Goal: Communication & Community: Answer question/provide support

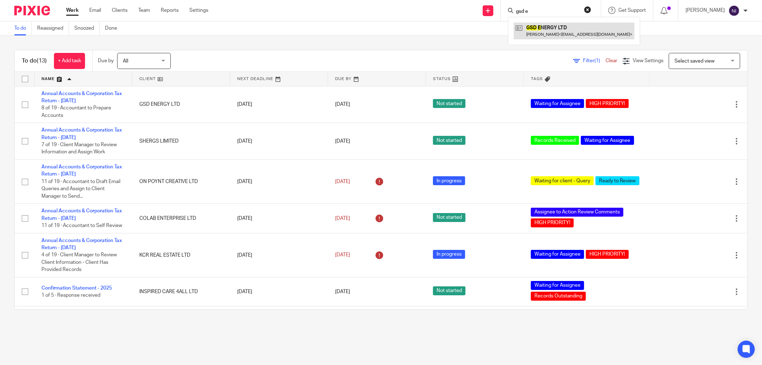
type input "gsd e"
click at [549, 24] on link at bounding box center [573, 30] width 121 height 16
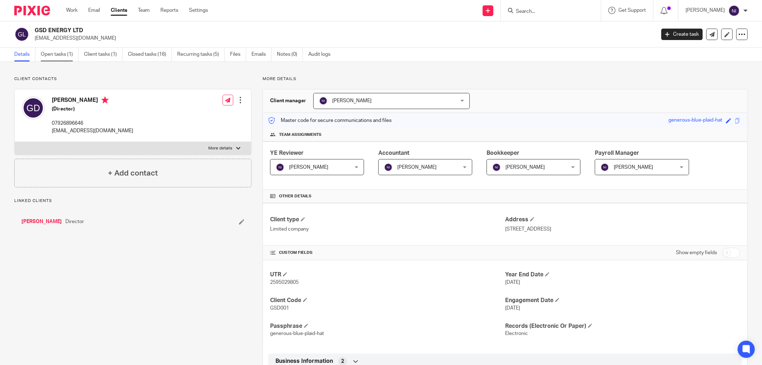
click at [51, 55] on link "Open tasks (1)" at bounding box center [60, 54] width 38 height 14
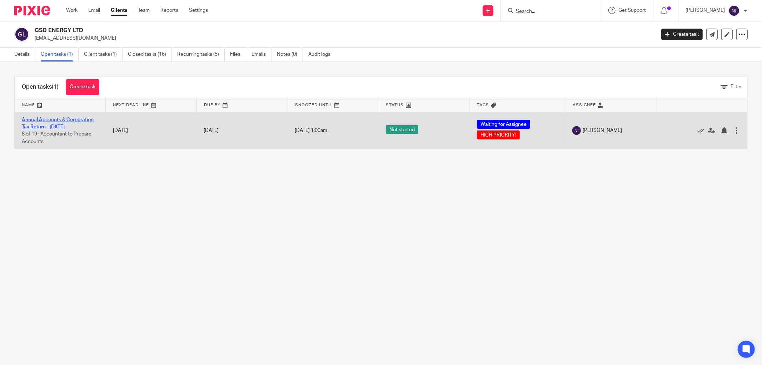
click at [46, 119] on link "Annual Accounts & Corporation Tax Return - December 31, 2024" at bounding box center [58, 123] width 72 height 12
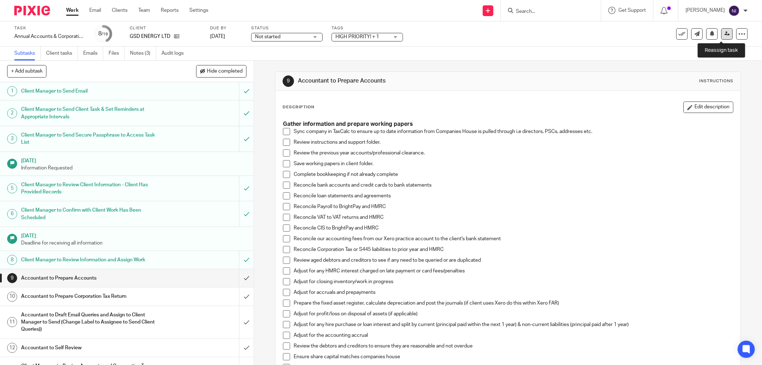
click at [724, 35] on icon at bounding box center [726, 33] width 5 height 5
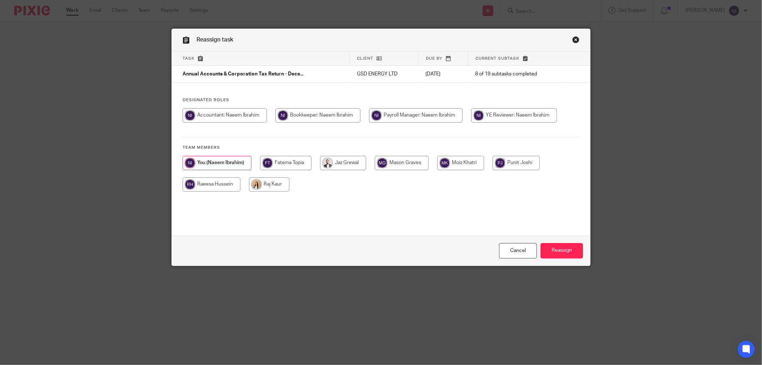
click at [507, 162] on input "radio" at bounding box center [515, 163] width 47 height 14
radio input "true"
click at [559, 245] on input "Reassign" at bounding box center [561, 250] width 42 height 15
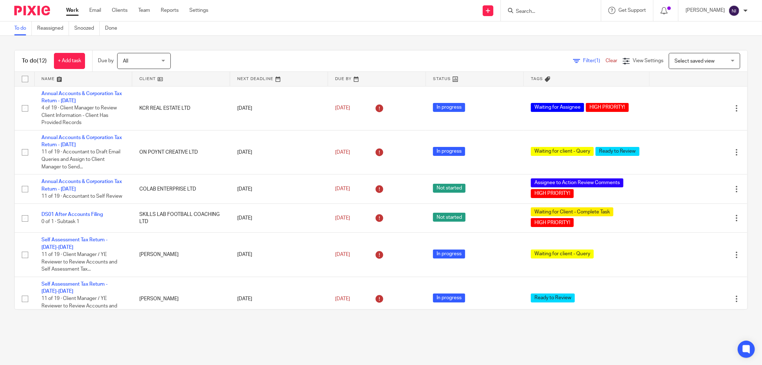
click at [51, 82] on link at bounding box center [83, 79] width 97 height 14
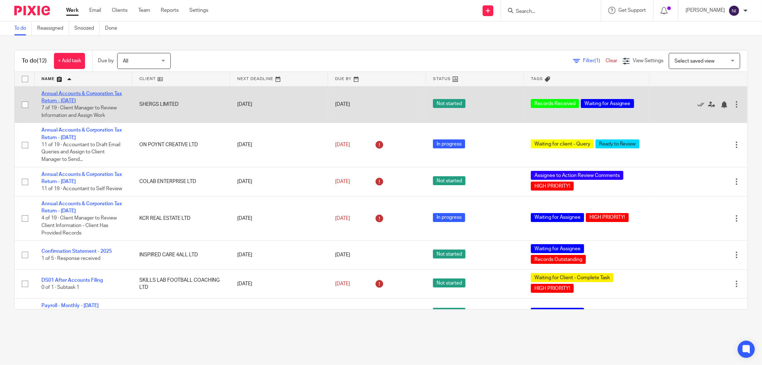
click at [77, 101] on link "Annual Accounts & Corporation Tax Return - [DATE]" at bounding box center [81, 97] width 80 height 12
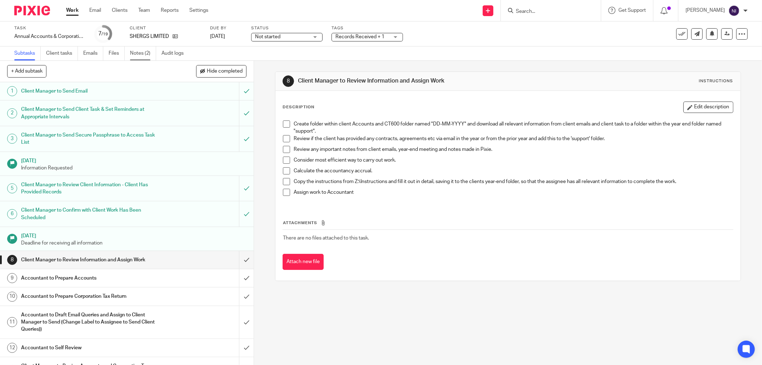
click at [146, 52] on link "Notes (2)" at bounding box center [143, 53] width 26 height 14
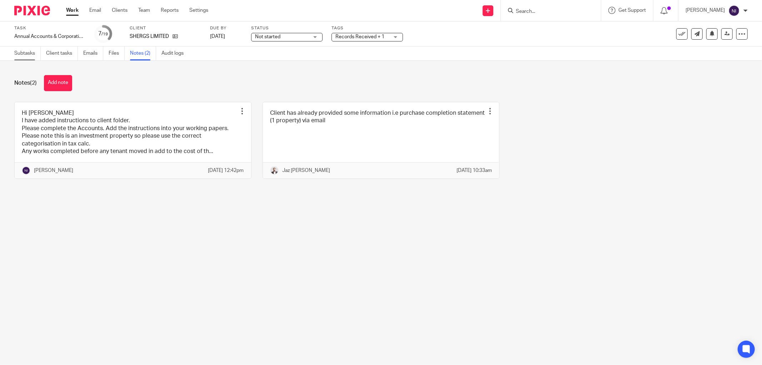
click at [30, 54] on link "Subtasks" at bounding box center [27, 53] width 26 height 14
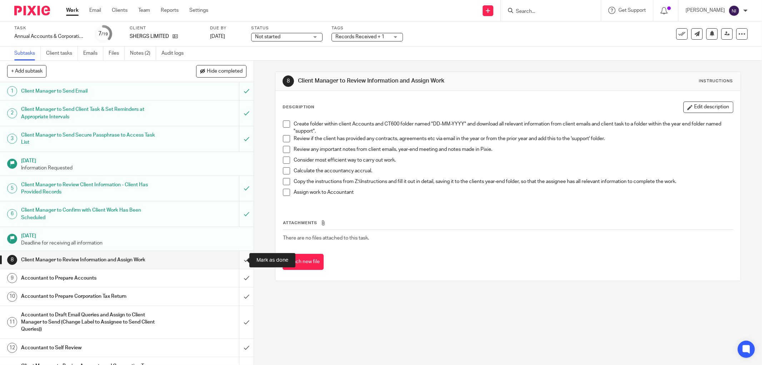
click at [237, 257] on input "submit" at bounding box center [127, 260] width 254 height 18
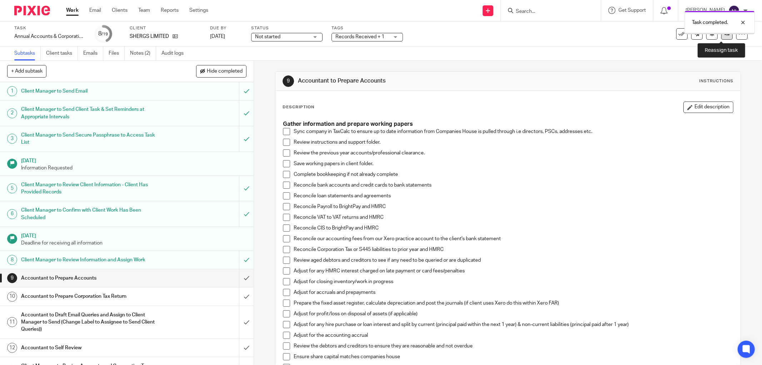
click at [721, 35] on link at bounding box center [726, 33] width 11 height 11
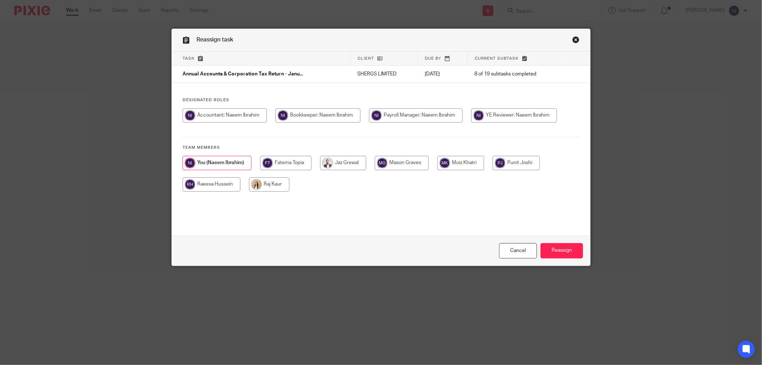
click at [516, 164] on input "radio" at bounding box center [515, 163] width 47 height 14
radio input "true"
click at [547, 245] on input "Reassign" at bounding box center [561, 250] width 42 height 15
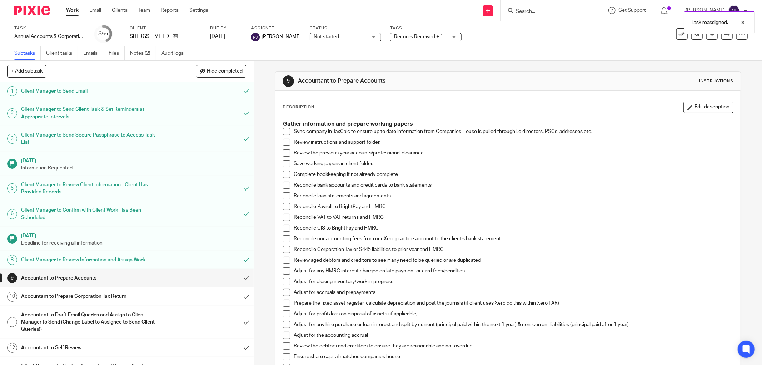
click at [397, 39] on span "Records Received + 1" at bounding box center [418, 36] width 49 height 5
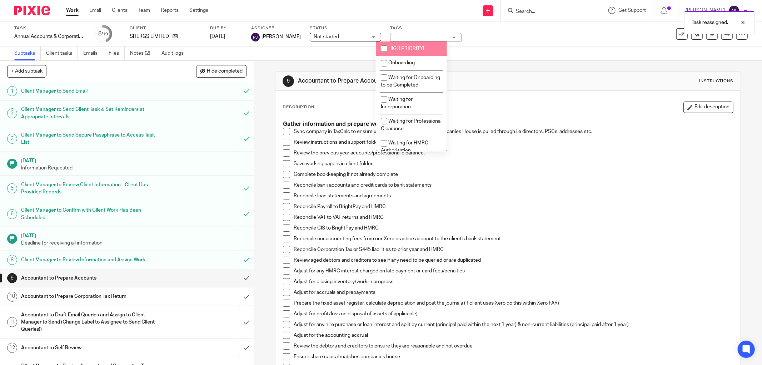
click at [399, 45] on li "HIGH PRIORITY!" at bounding box center [411, 48] width 71 height 15
checkbox input "true"
click at [481, 35] on div "Task Annual Accounts & Corporation Tax Return - [DATE] Save Annual Accounts & C…" at bounding box center [319, 33] width 611 height 17
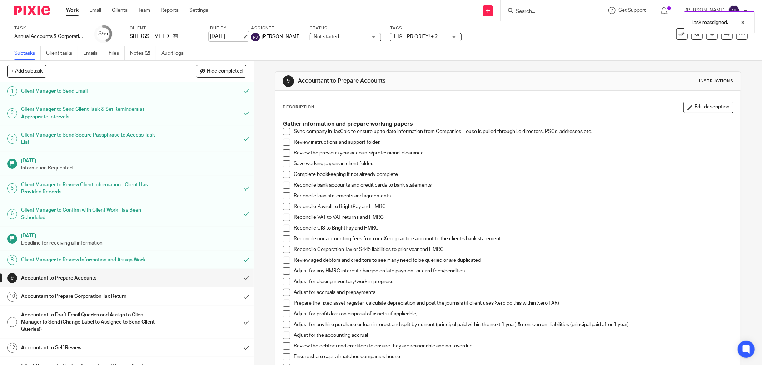
click at [236, 36] on link "[DATE]" at bounding box center [226, 36] width 32 height 7
click at [147, 12] on link "Team" at bounding box center [144, 10] width 12 height 7
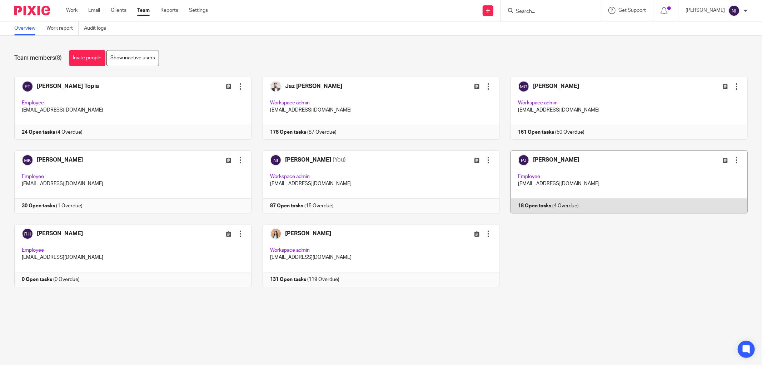
click at [536, 160] on link at bounding box center [623, 181] width 248 height 63
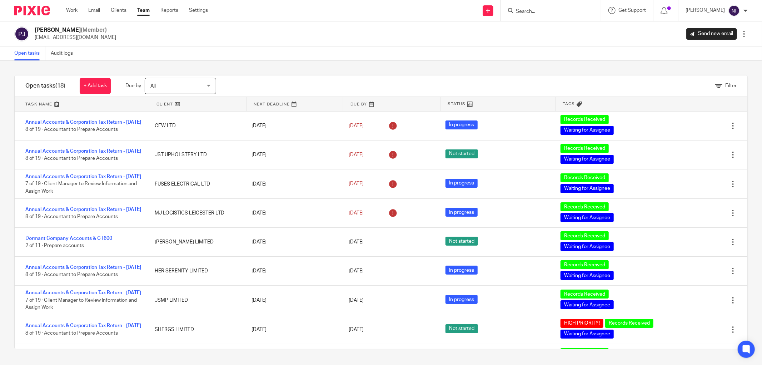
click at [272, 104] on link at bounding box center [294, 104] width 97 height 14
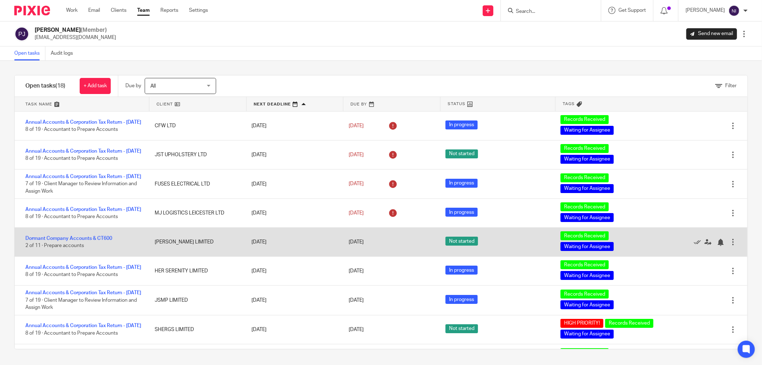
scroll to position [79, 0]
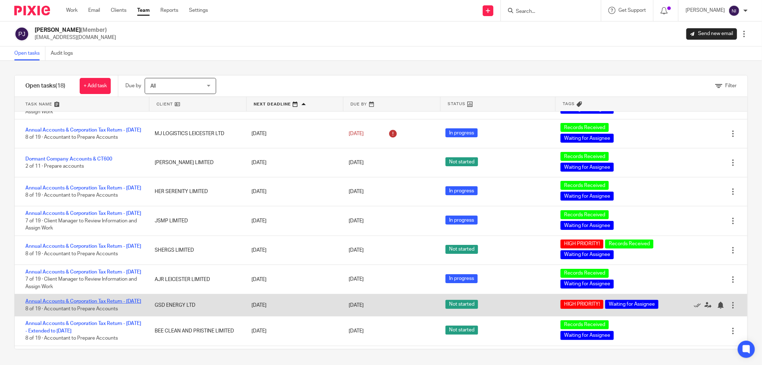
click at [77, 303] on link "Annual Accounts & Corporation Tax Return - [DATE]" at bounding box center [83, 300] width 116 height 5
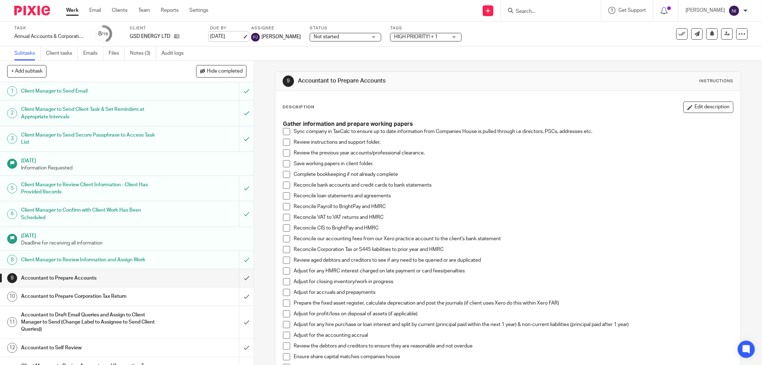
click at [229, 37] on link "[DATE]" at bounding box center [226, 36] width 32 height 7
click at [94, 9] on link "Email" at bounding box center [95, 10] width 12 height 7
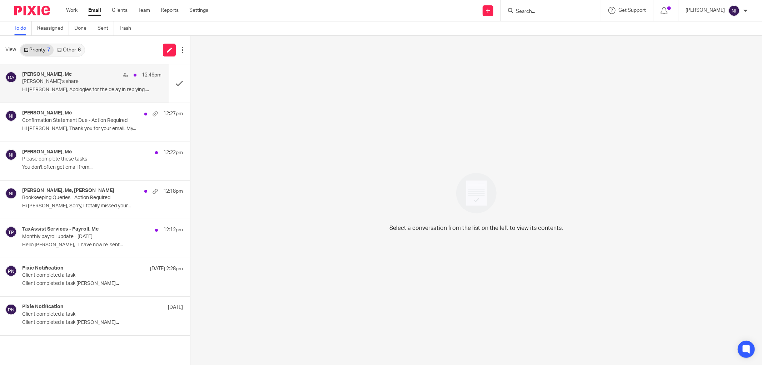
click at [84, 76] on div "[PERSON_NAME], Me 12:46pm" at bounding box center [91, 74] width 139 height 7
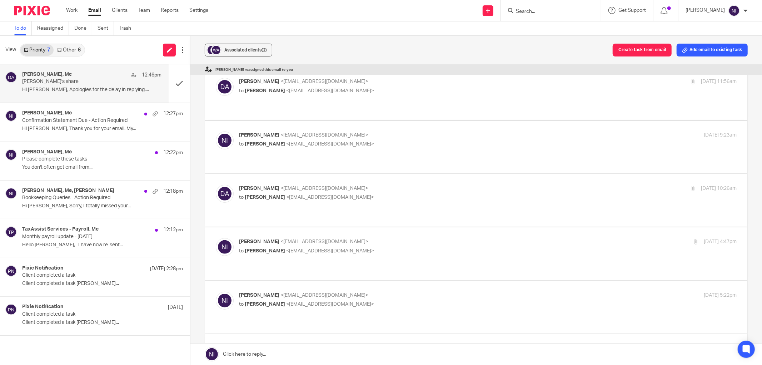
scroll to position [397, 0]
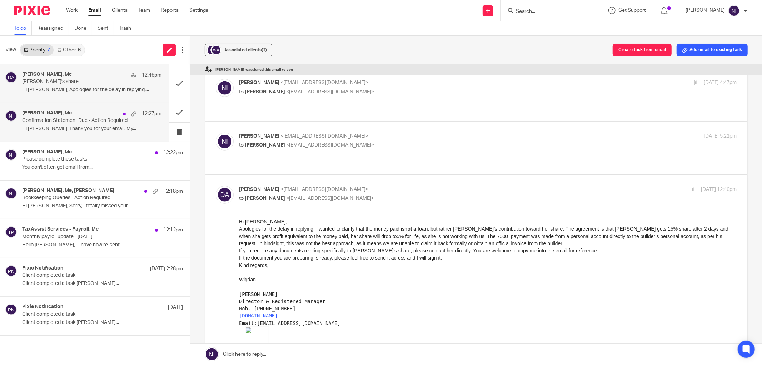
click at [65, 113] on h4 "Dr. Wigdan M. Ali, Me" at bounding box center [47, 113] width 50 height 6
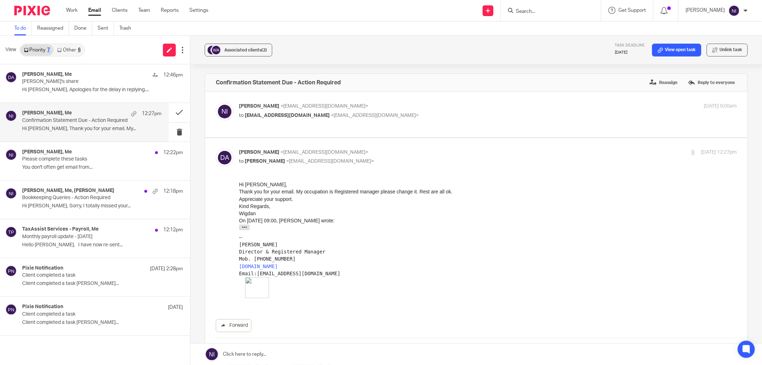
scroll to position [0, 0]
click at [72, 171] on div "Paul Cook, Me 12:22pm Please complete these tasks You don't often get email fro…" at bounding box center [91, 161] width 139 height 24
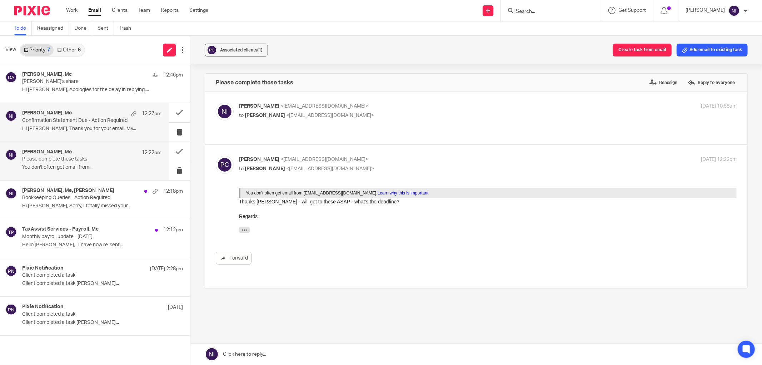
click at [79, 132] on div "Dr. Wigdan M. Ali, Me 12:27pm Confirmation Statement Due - Action Required Hi N…" at bounding box center [91, 122] width 139 height 24
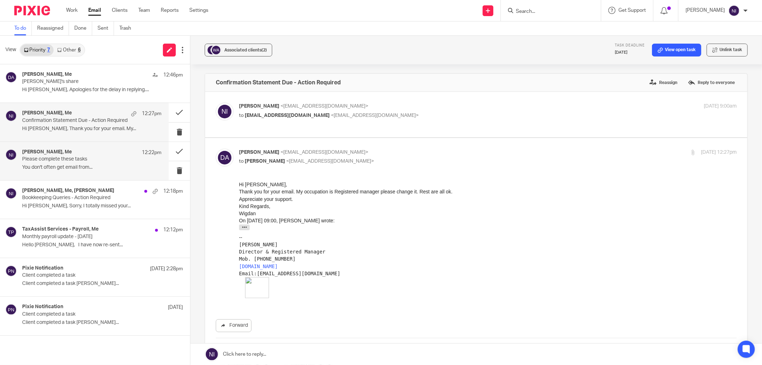
click at [72, 162] on p "Please complete these tasks" at bounding box center [77, 159] width 111 height 6
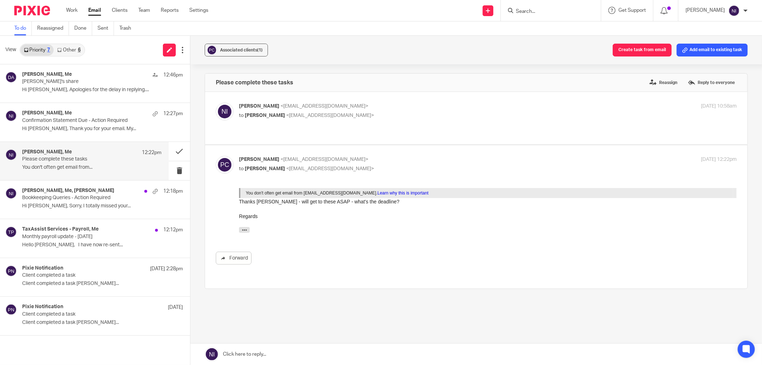
click at [356, 118] on p "to Paul Cook <peccook@gmail.com>" at bounding box center [405, 115] width 332 height 7
checkbox input "true"
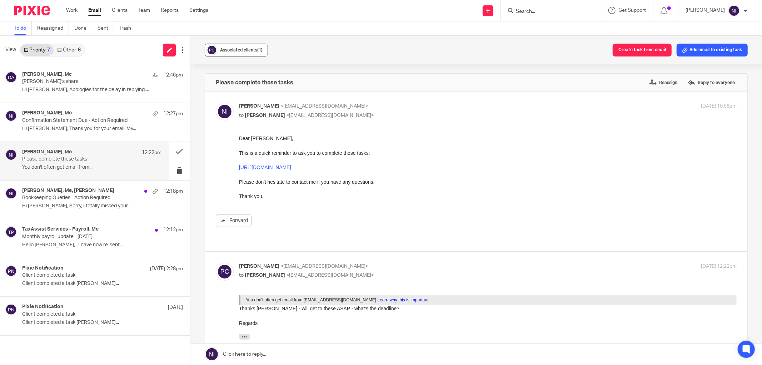
click at [237, 49] on span "Associated clients (1)" at bounding box center [241, 50] width 42 height 4
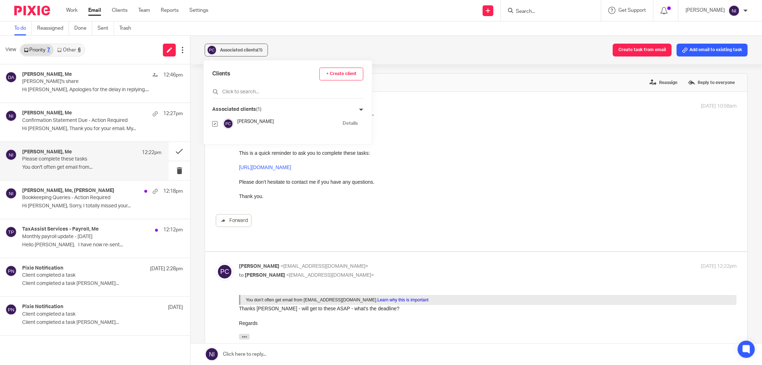
click at [342, 126] on link "Details" at bounding box center [349, 123] width 15 height 7
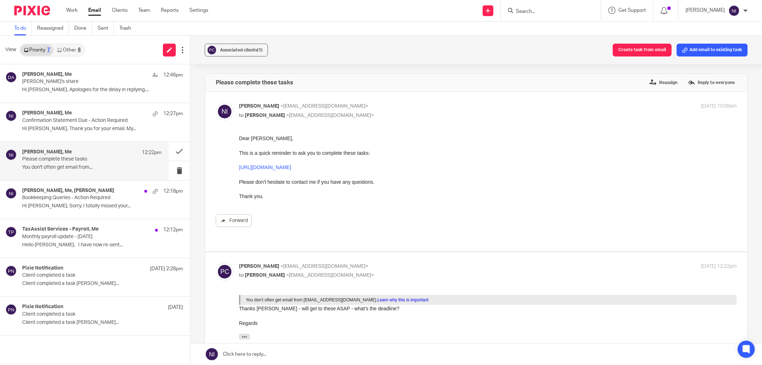
click at [277, 354] on link at bounding box center [475, 353] width 571 height 21
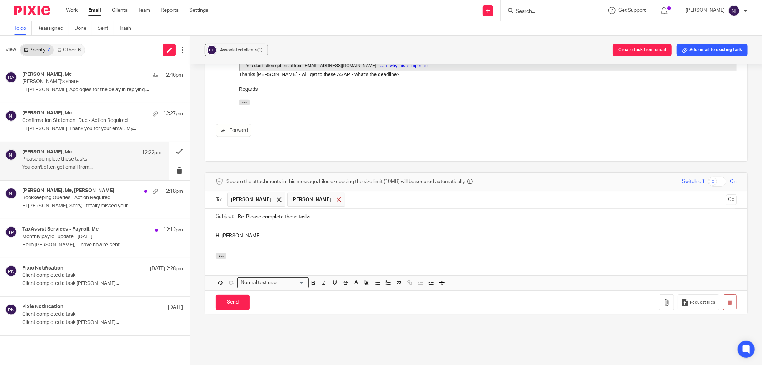
click at [335, 194] on div at bounding box center [339, 199] width 8 height 11
click at [289, 232] on p "HI Paul" at bounding box center [476, 235] width 521 height 7
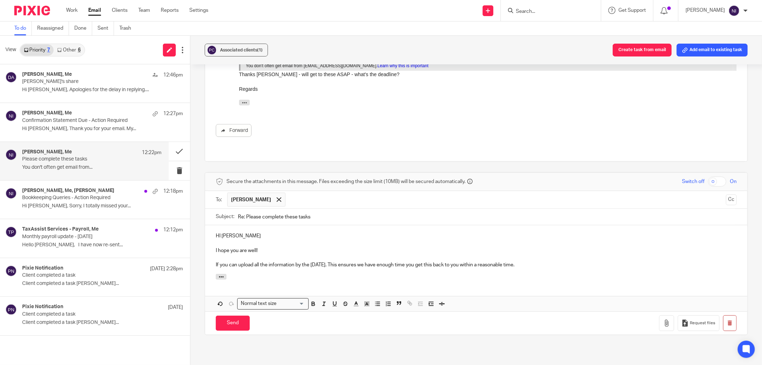
click at [337, 261] on p "If you can upload all the information by the 31/08/2025. This ensures we have e…" at bounding box center [476, 264] width 521 height 7
click at [624, 261] on p "If you can upload all the information by the 31/08/2025 it would be highly appr…" at bounding box center [476, 264] width 521 height 7
click at [229, 315] on input "Send" at bounding box center [233, 322] width 34 height 15
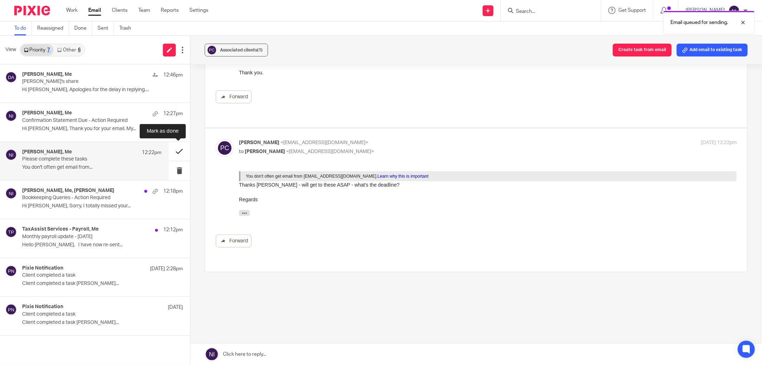
scroll to position [109, 0]
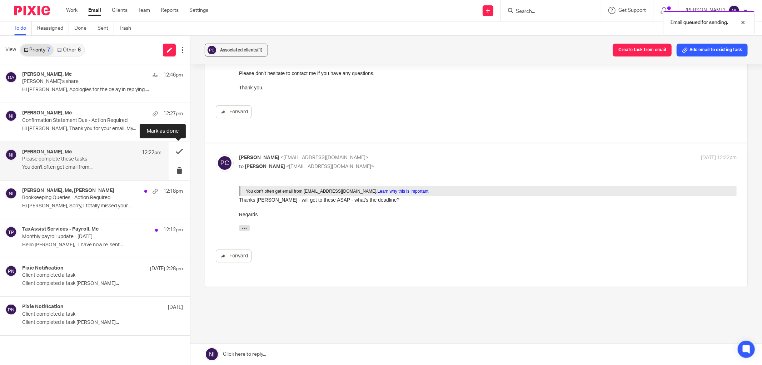
click at [186, 154] on button at bounding box center [179, 151] width 21 height 19
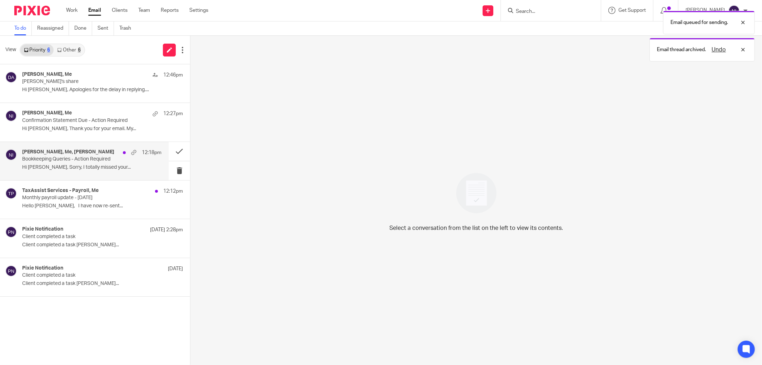
click at [99, 156] on p "Bookkeeping Queries - Action Required" at bounding box center [77, 159] width 111 height 6
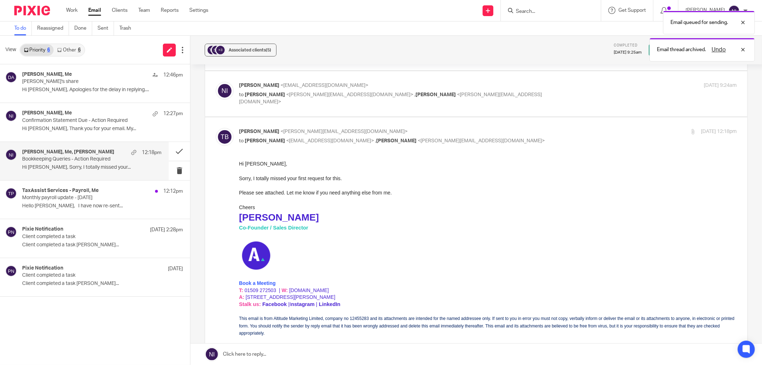
scroll to position [340, 0]
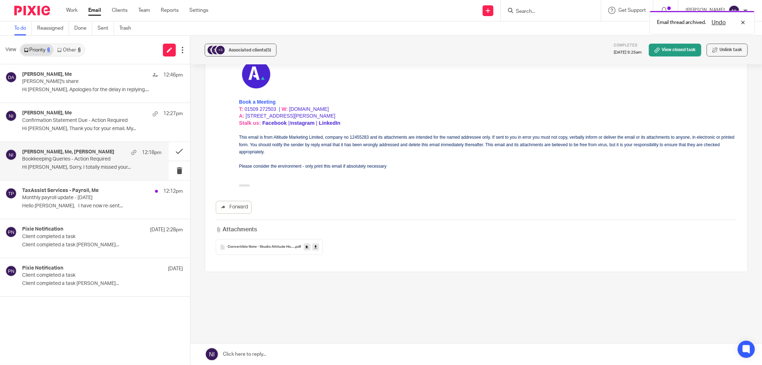
click at [315, 247] on link at bounding box center [315, 246] width 7 height 7
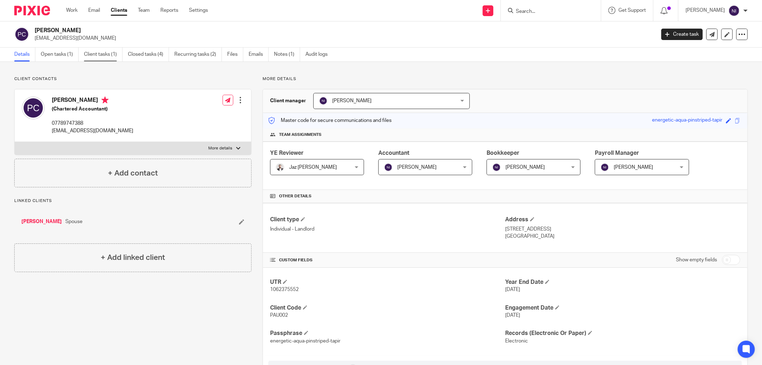
click at [87, 52] on link "Client tasks (1)" at bounding box center [103, 54] width 39 height 14
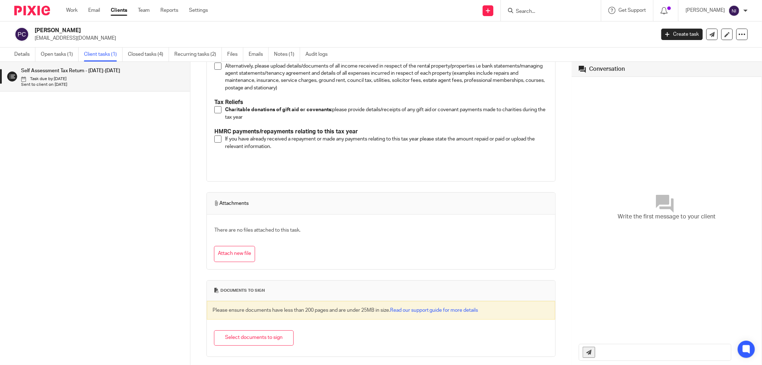
scroll to position [79, 0]
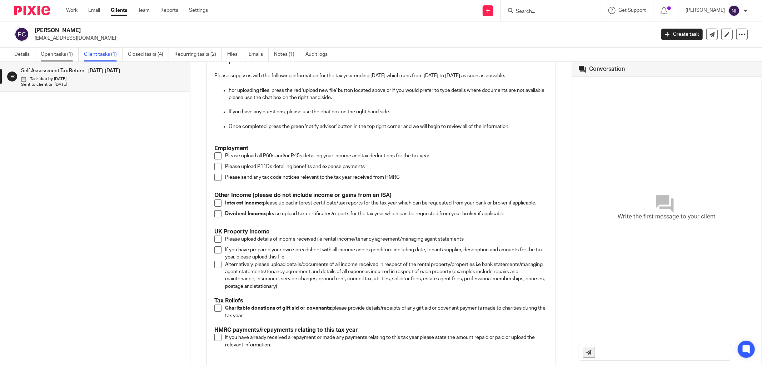
click at [58, 54] on link "Open tasks (1)" at bounding box center [60, 54] width 38 height 14
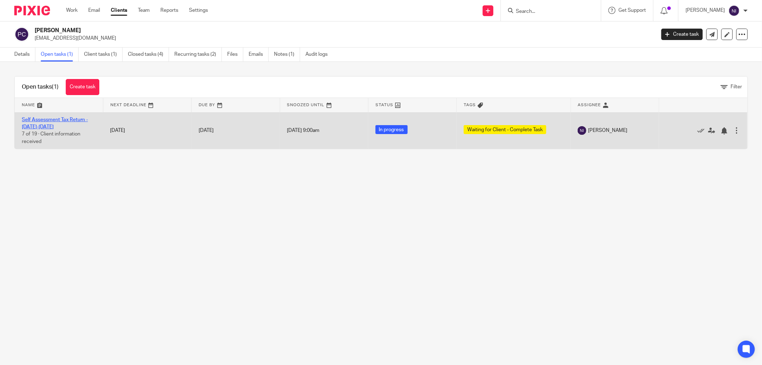
click at [63, 120] on link "Self Assessment Tax Return - 2024-2025" at bounding box center [55, 123] width 66 height 12
